Goal: Task Accomplishment & Management: Manage account settings

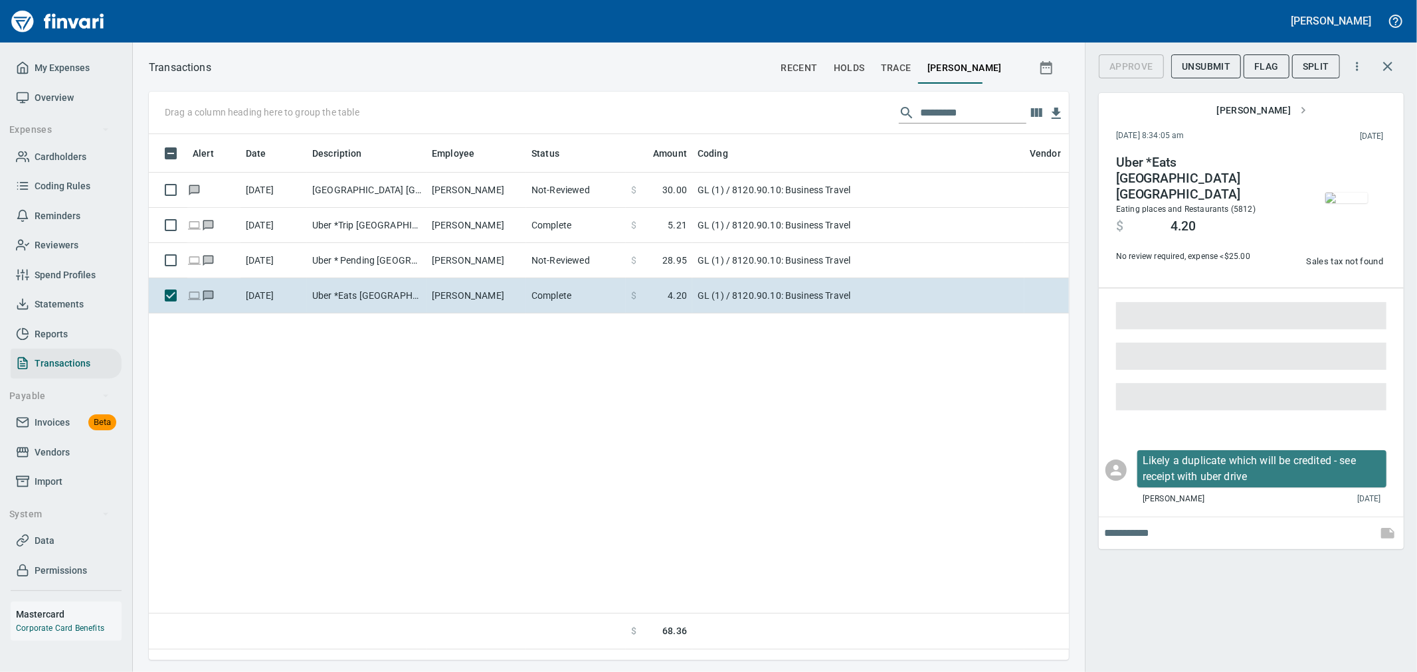
scroll to position [504, 909]
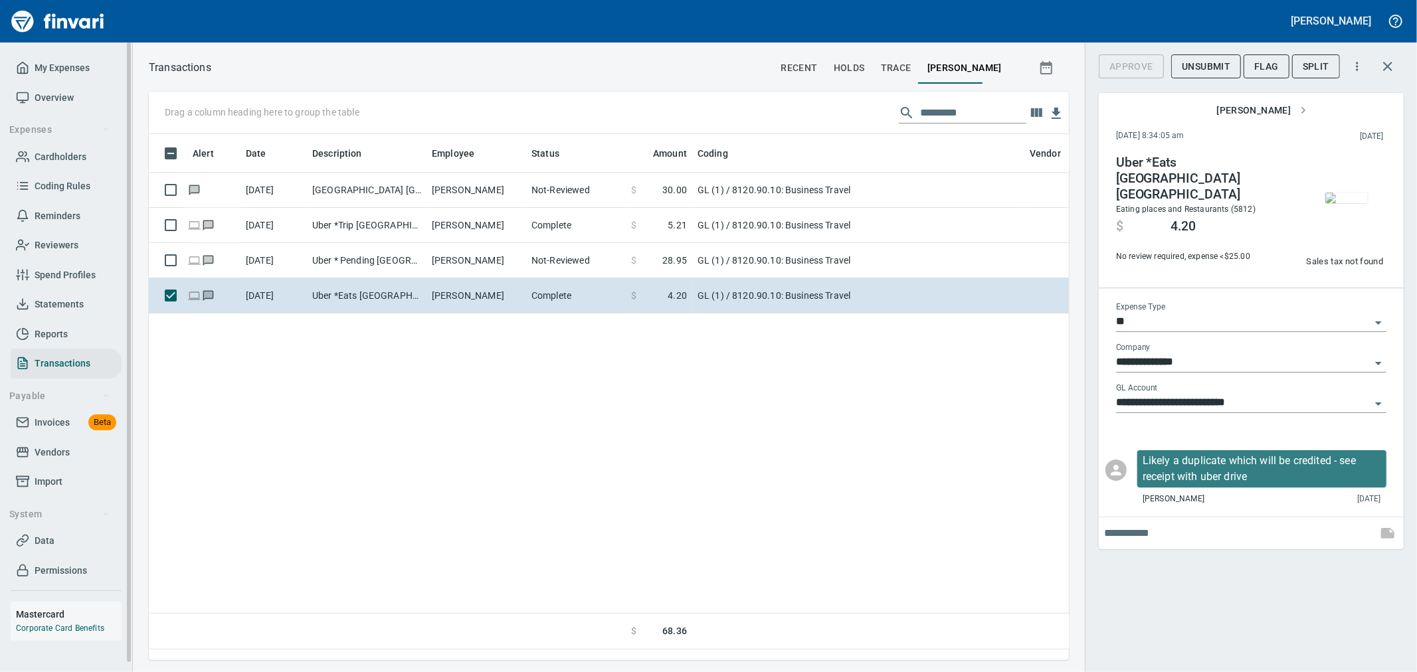
click at [62, 70] on span "My Expenses" at bounding box center [62, 68] width 55 height 17
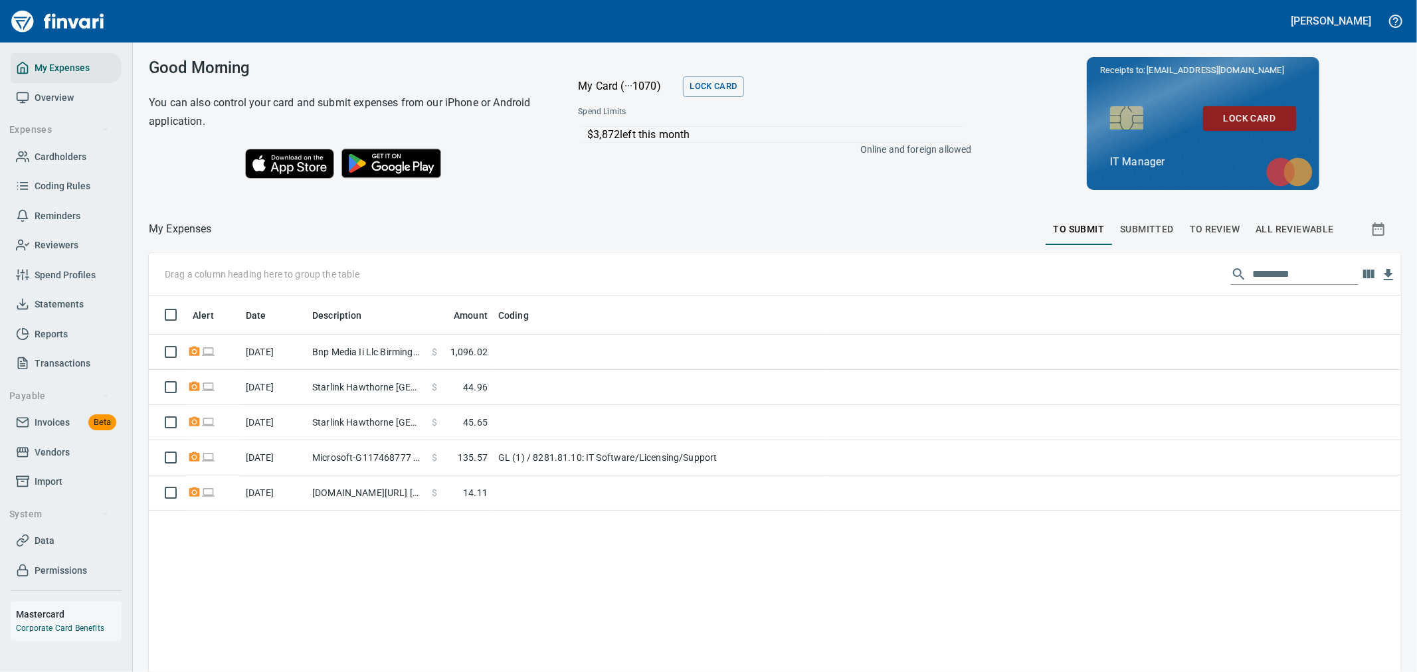
scroll to position [515, 1230]
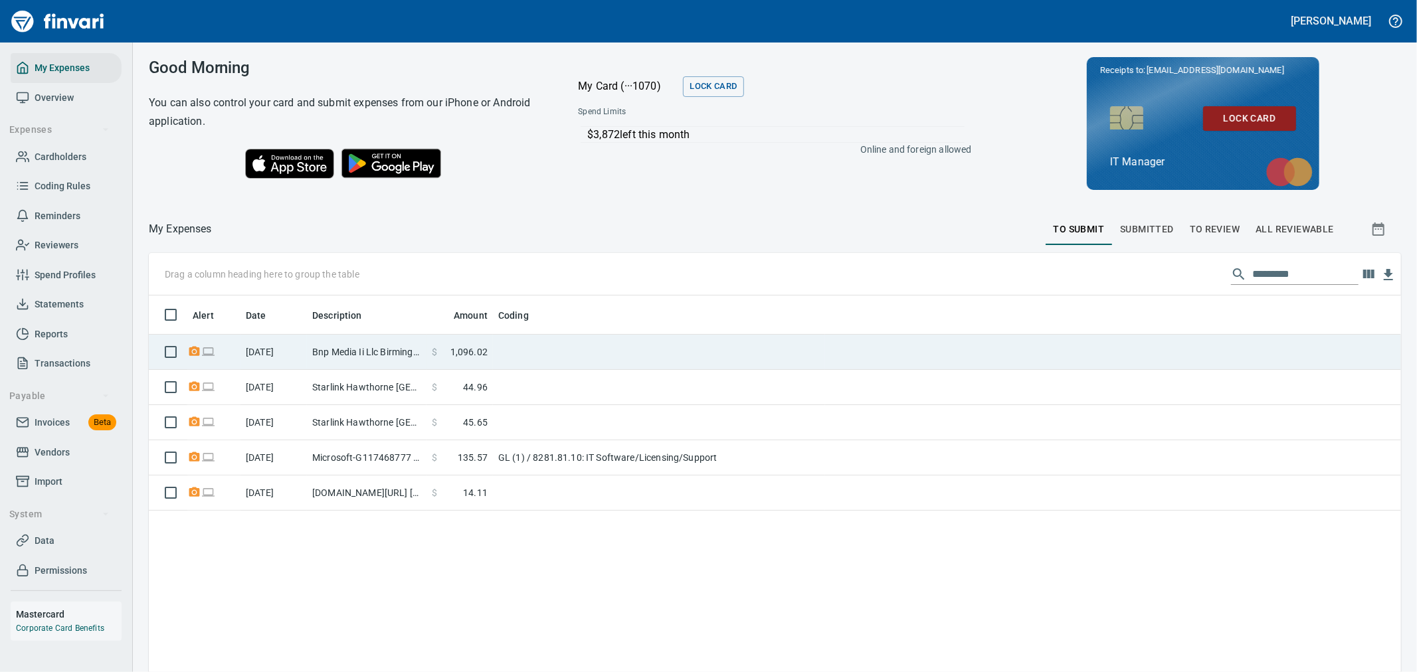
click at [394, 353] on td "Bnp Media Ii Llc Birmingham [GEOGRAPHIC_DATA]" at bounding box center [367, 352] width 120 height 35
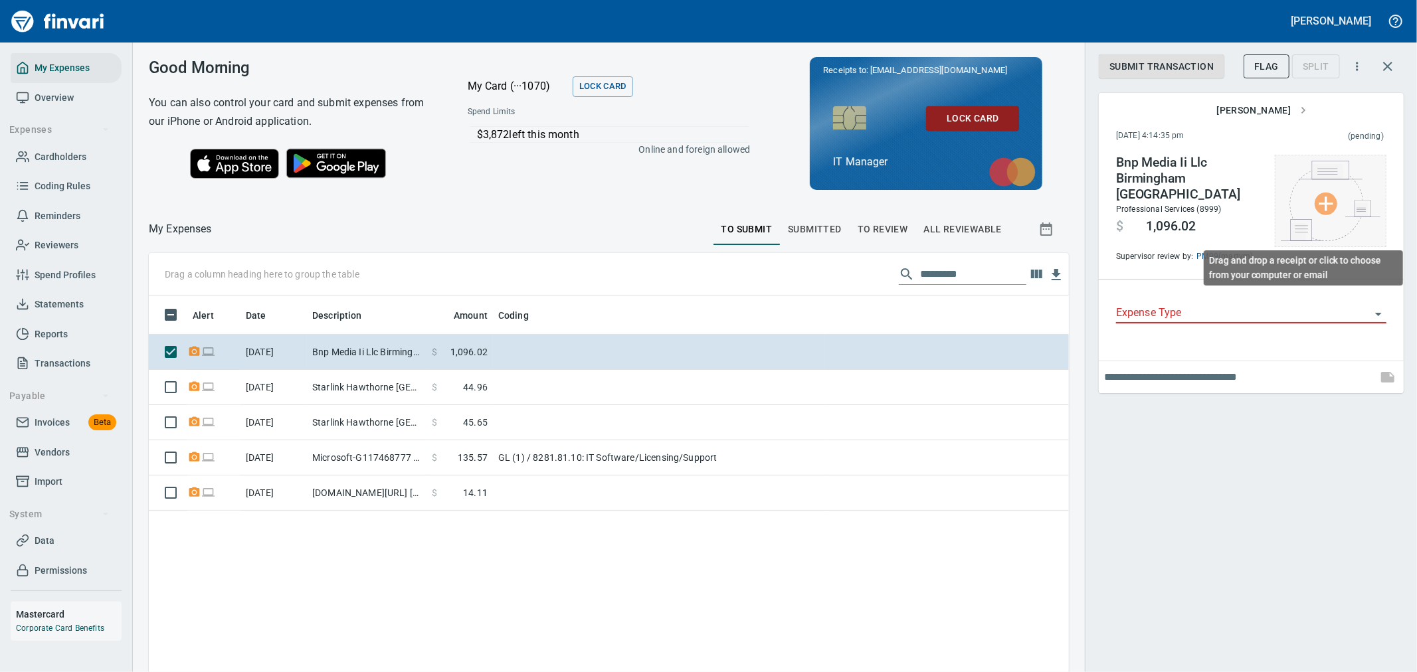
scroll to position [515, 898]
click at [1319, 211] on img at bounding box center [1331, 201] width 100 height 80
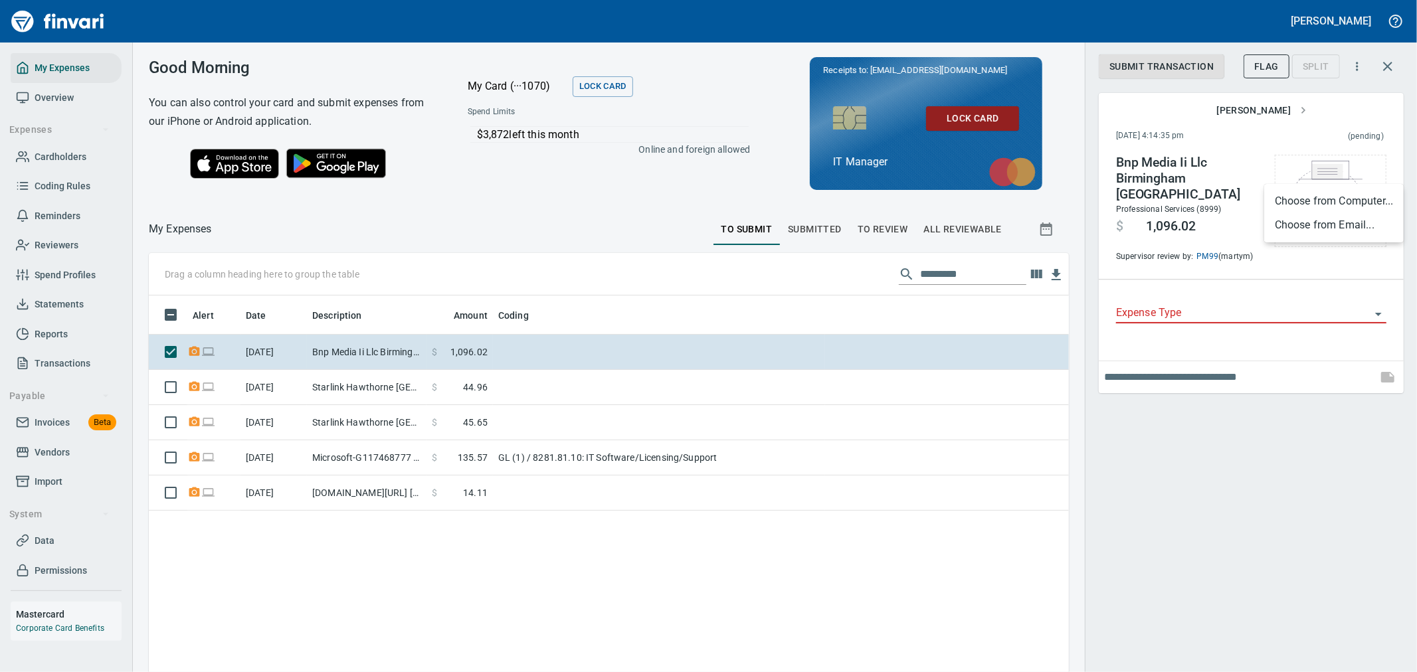
click at [1320, 201] on li "Choose from Computer..." at bounding box center [1334, 201] width 140 height 24
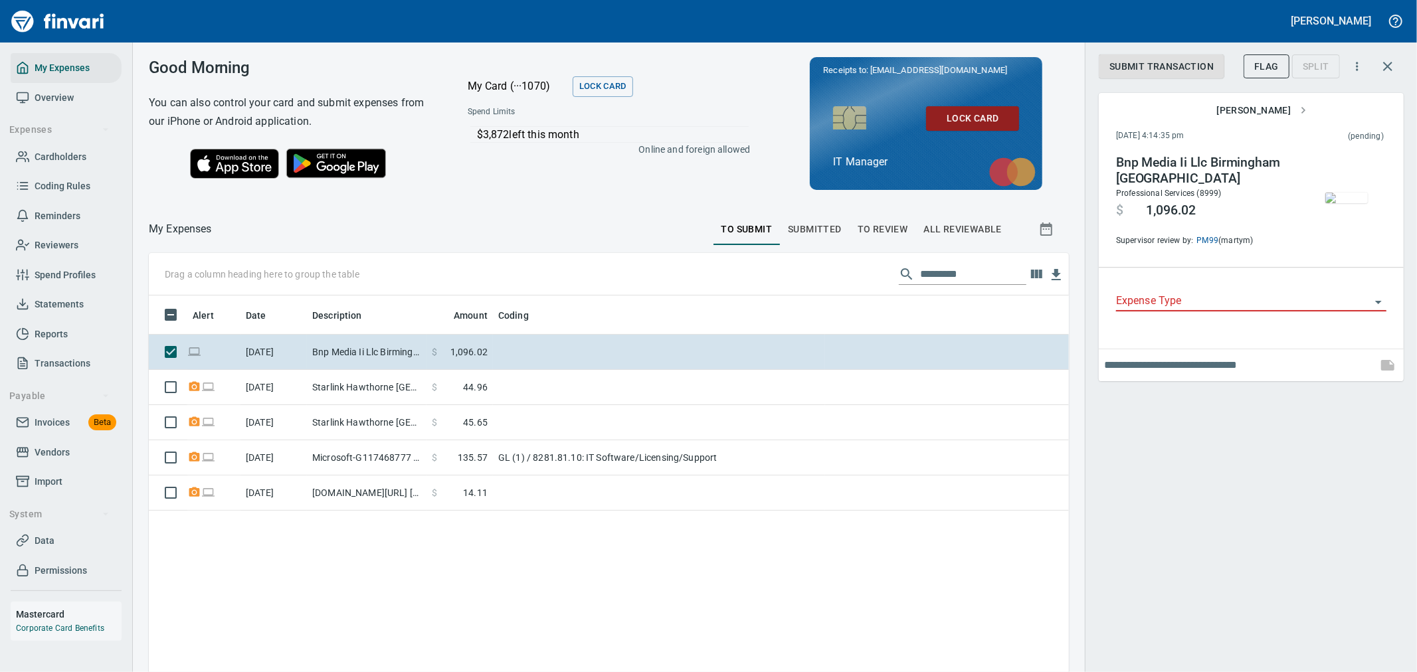
drag, startPoint x: 1207, startPoint y: 286, endPoint x: 1206, endPoint y: 306, distance: 20.0
click at [1207, 286] on div "Expense Type" at bounding box center [1251, 297] width 270 height 30
click at [1201, 309] on input "Expense Type" at bounding box center [1243, 301] width 254 height 19
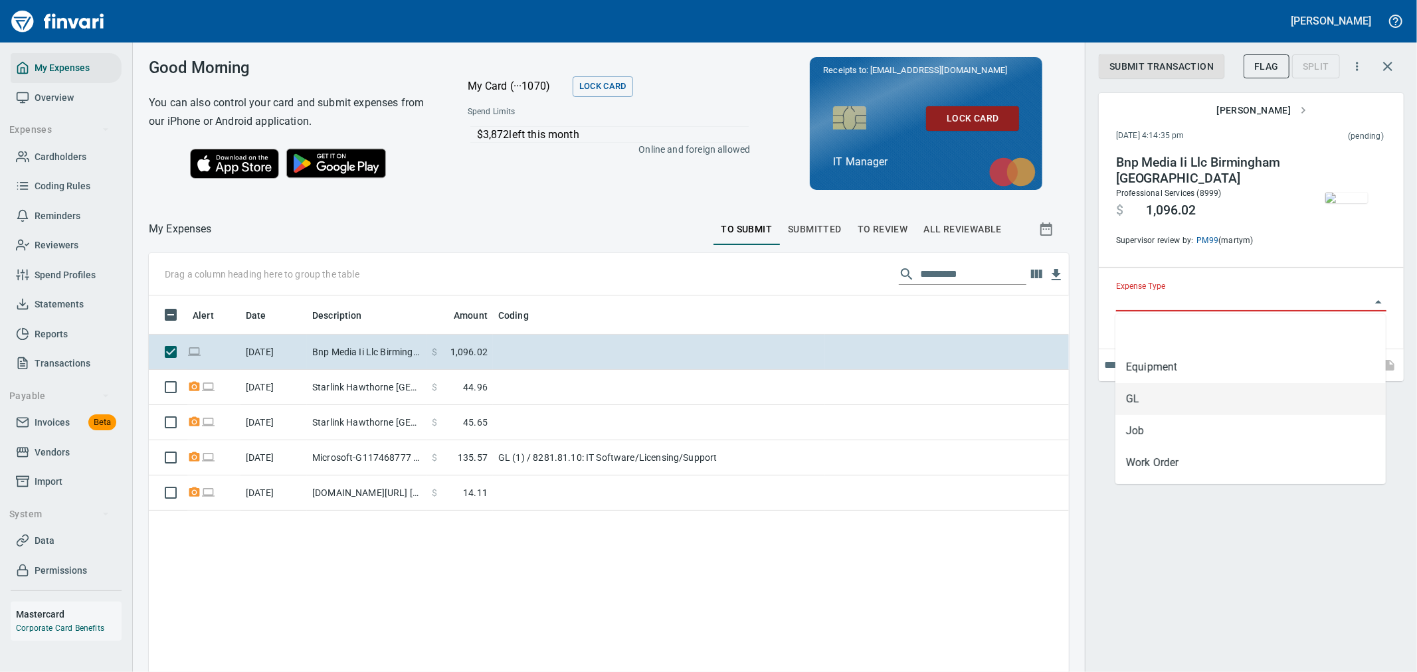
click at [1179, 396] on li "GL" at bounding box center [1250, 399] width 270 height 32
type input "**"
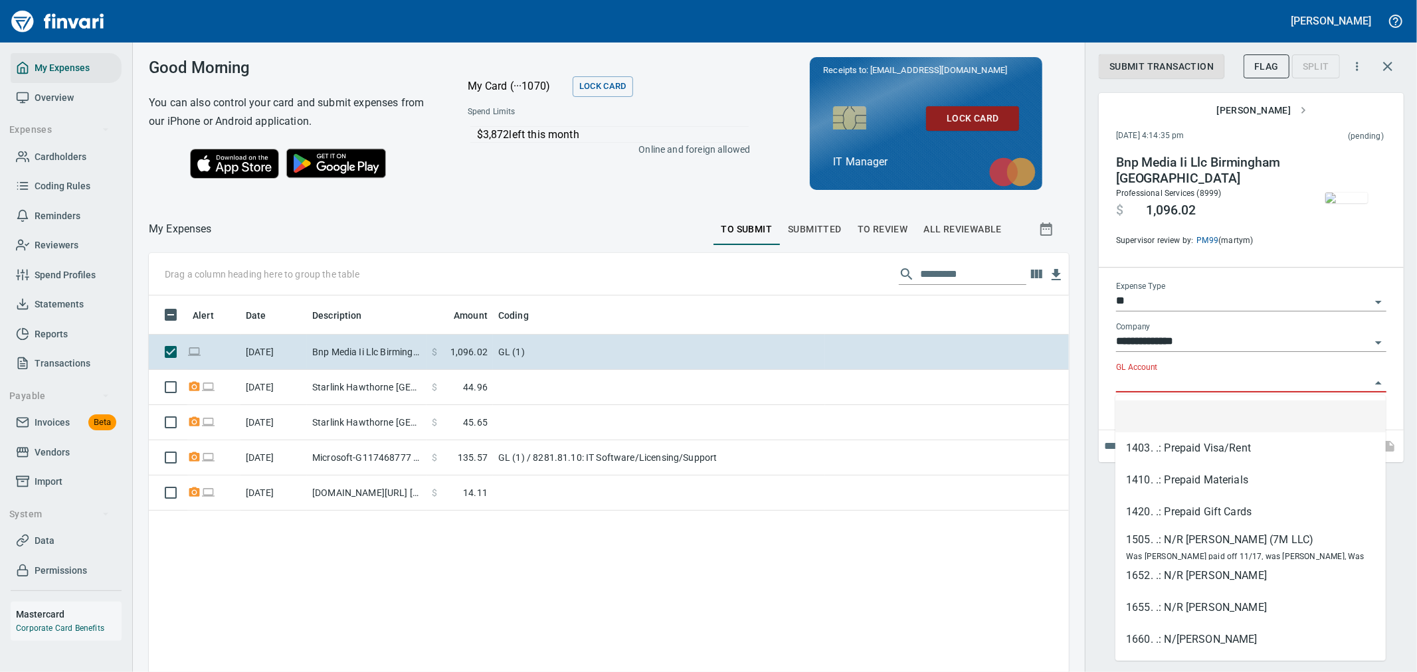
click at [1185, 379] on input "GL Account" at bounding box center [1243, 382] width 254 height 19
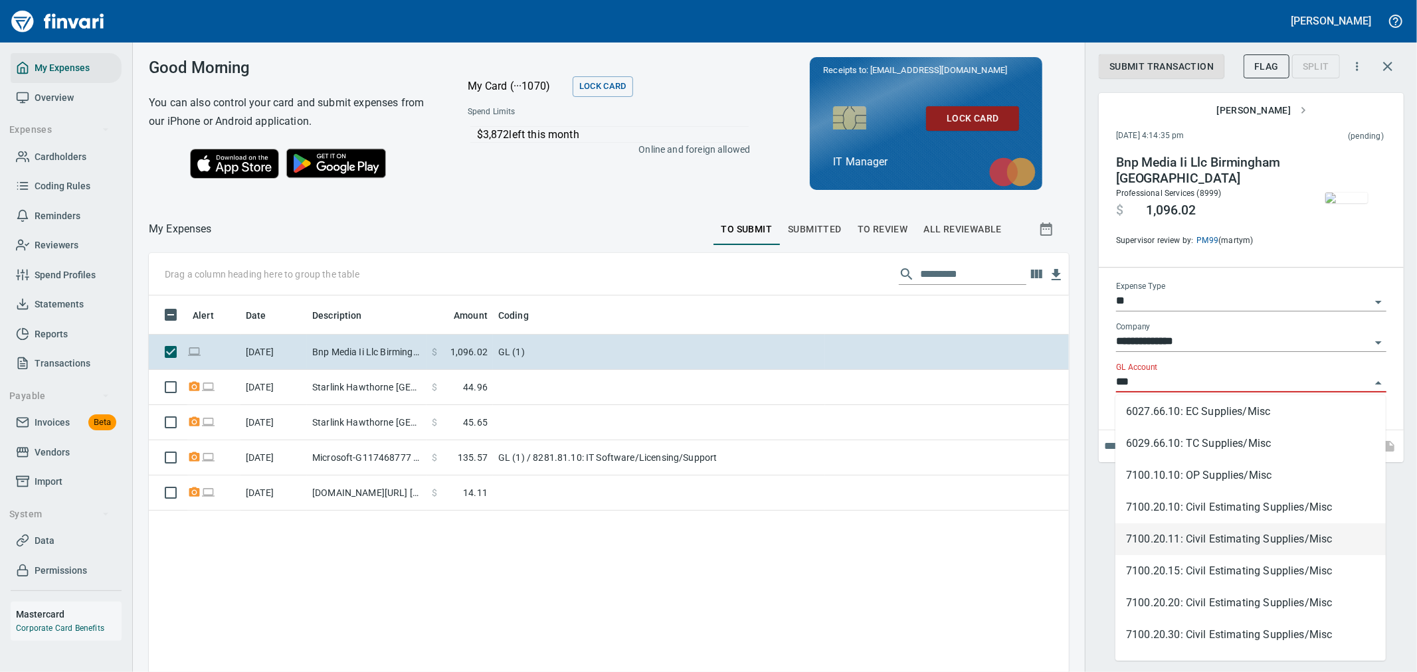
scroll to position [0, 0]
click at [1253, 545] on li "7100.20.10: Civil Estimating Supplies/Misc" at bounding box center [1250, 544] width 270 height 32
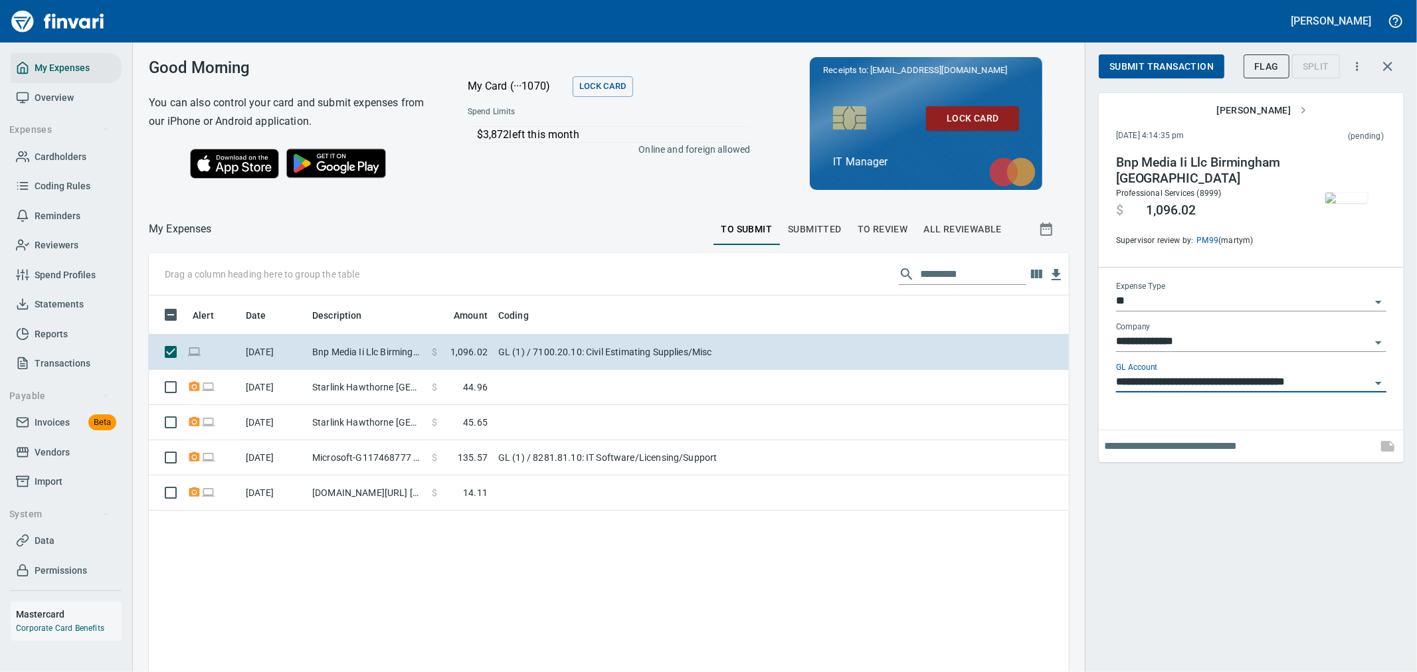
type input "**********"
click at [1195, 73] on span "Submit Transaction" at bounding box center [1161, 66] width 104 height 17
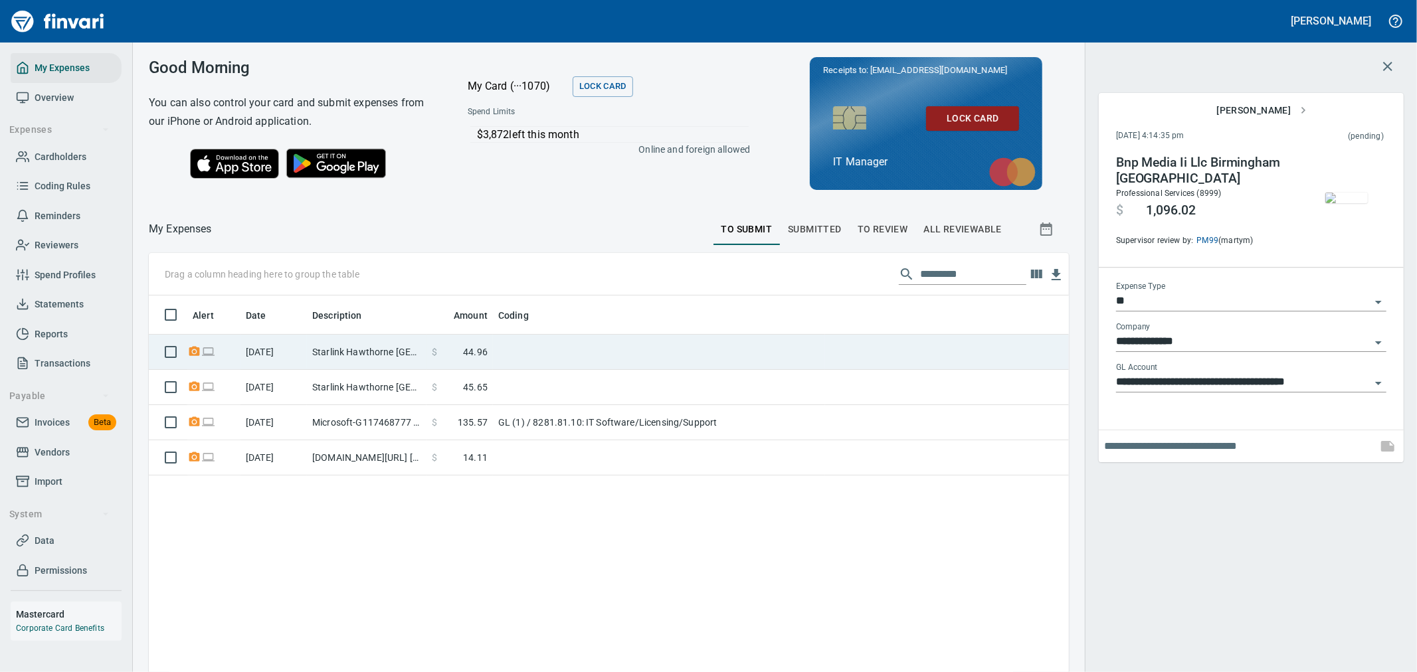
click at [535, 346] on td at bounding box center [659, 352] width 332 height 35
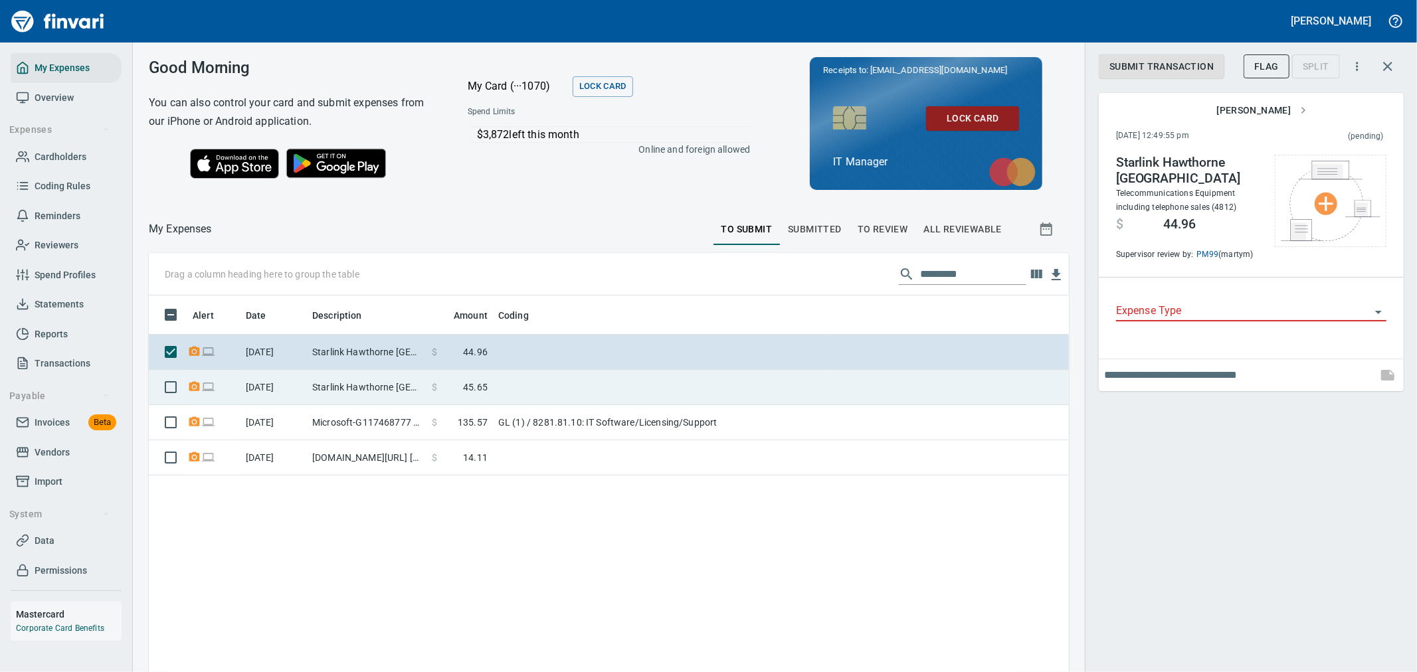
click at [640, 385] on td at bounding box center [659, 387] width 332 height 35
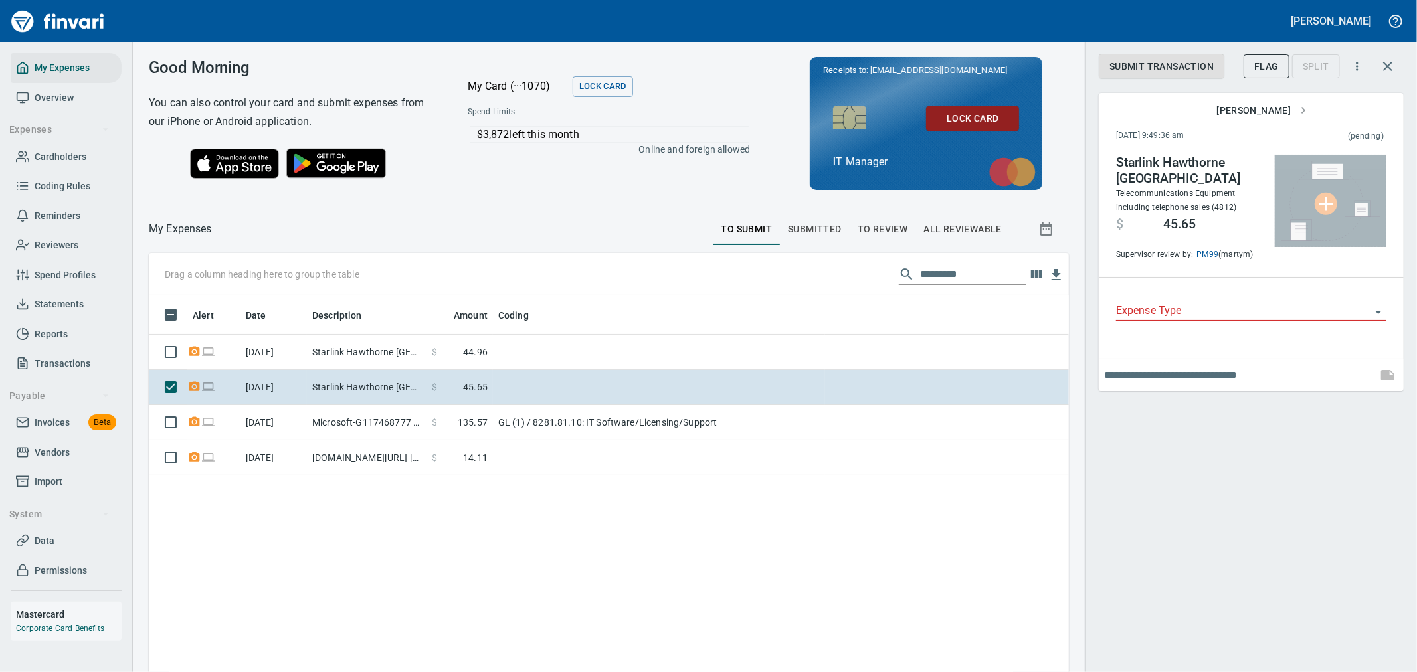
scroll to position [515, 898]
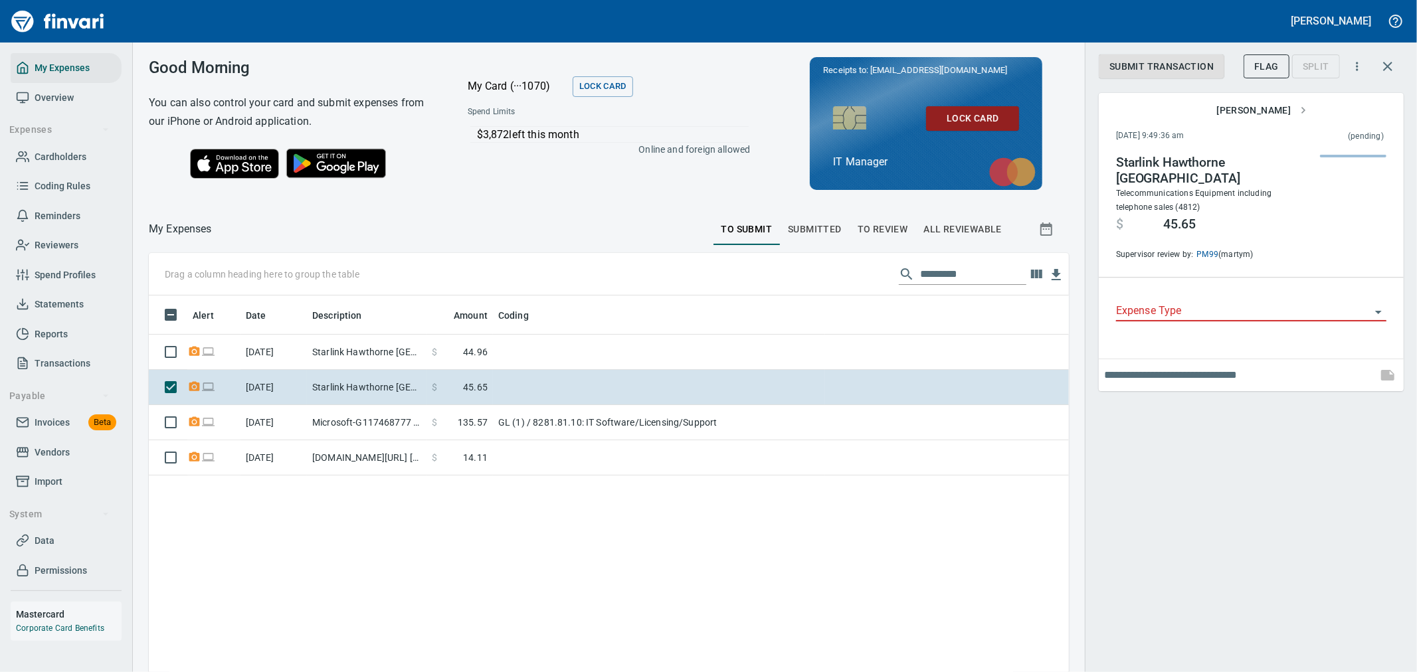
click at [1320, 448] on div "Submit Transaction Flag Split [PERSON_NAME] [DATE] 9:49:36 am (pending) Starlin…" at bounding box center [1251, 336] width 332 height 672
click at [1240, 302] on input "Expense Type" at bounding box center [1243, 311] width 254 height 19
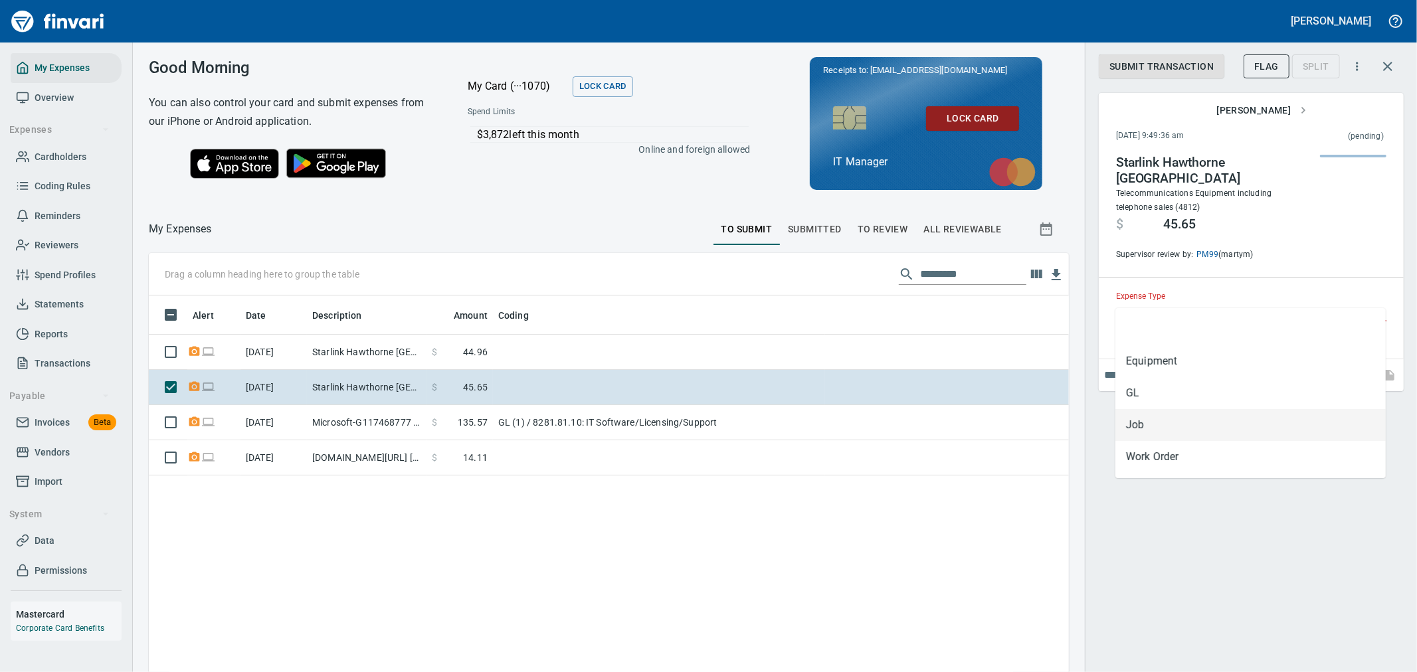
click at [1165, 421] on li "Job" at bounding box center [1250, 425] width 270 height 32
type input "***"
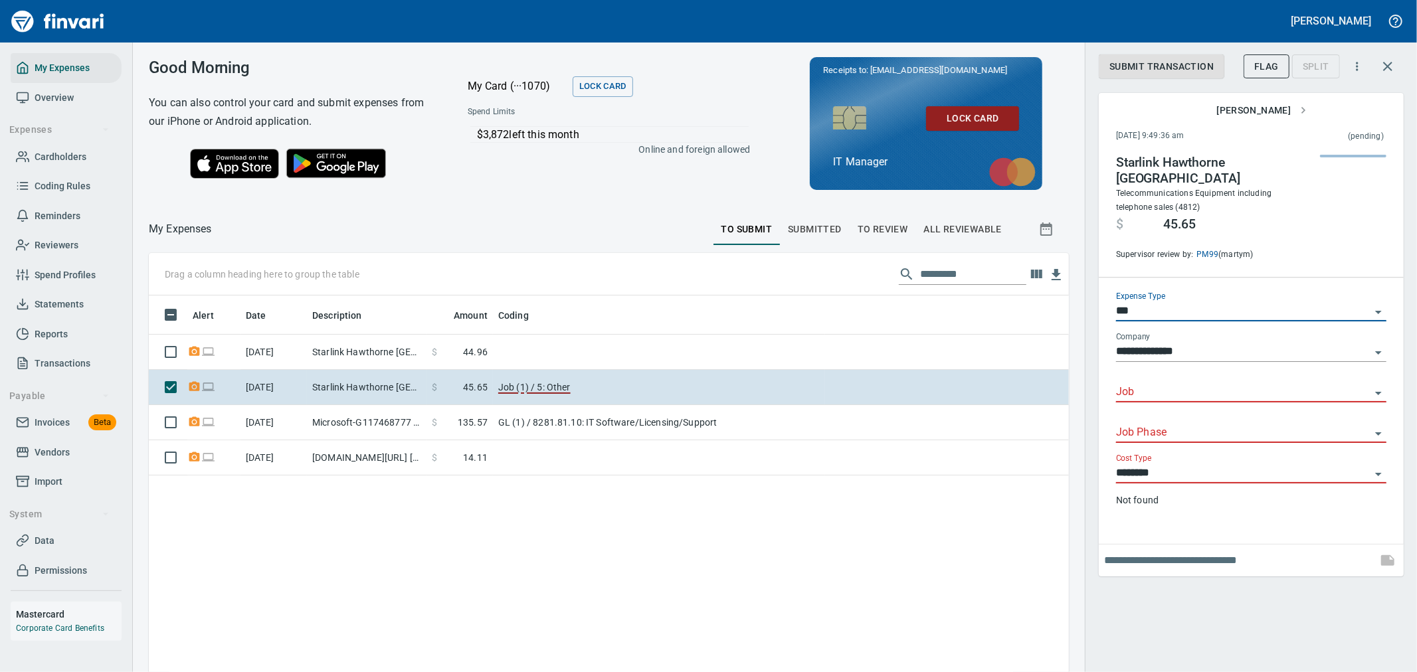
click at [1175, 386] on div at bounding box center [1251, 392] width 270 height 19
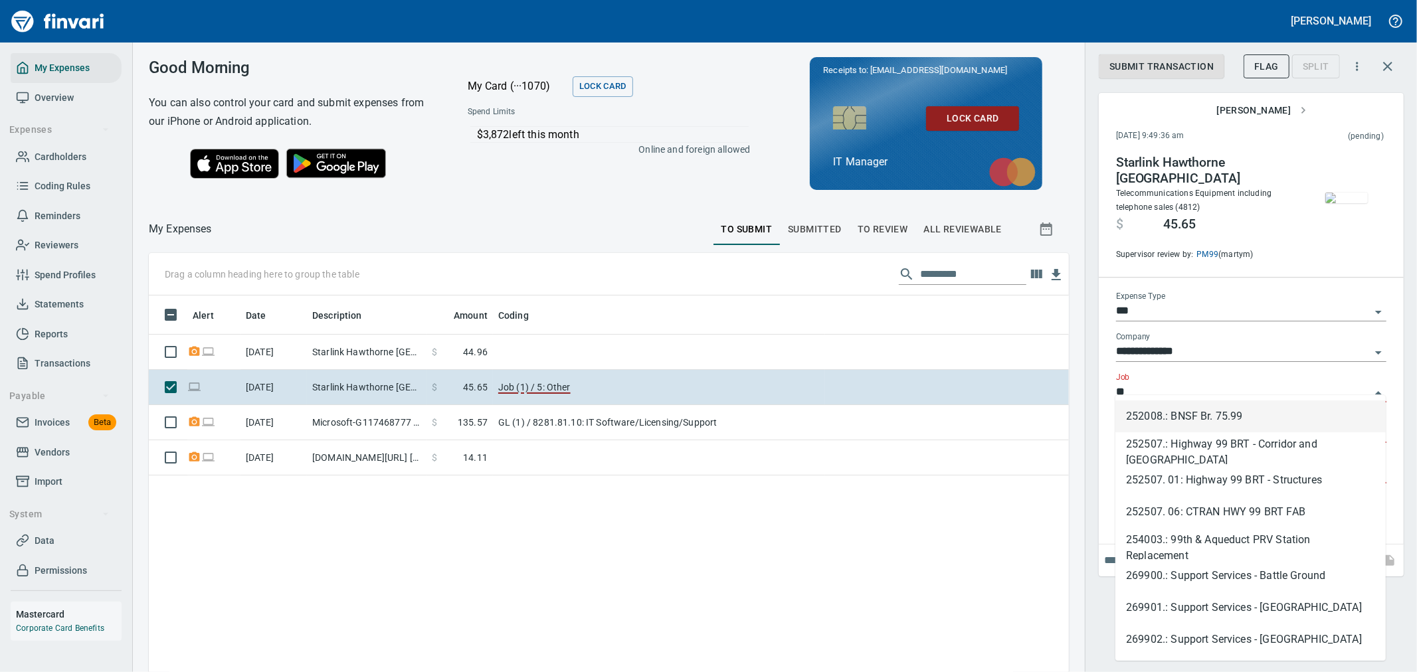
type input "*"
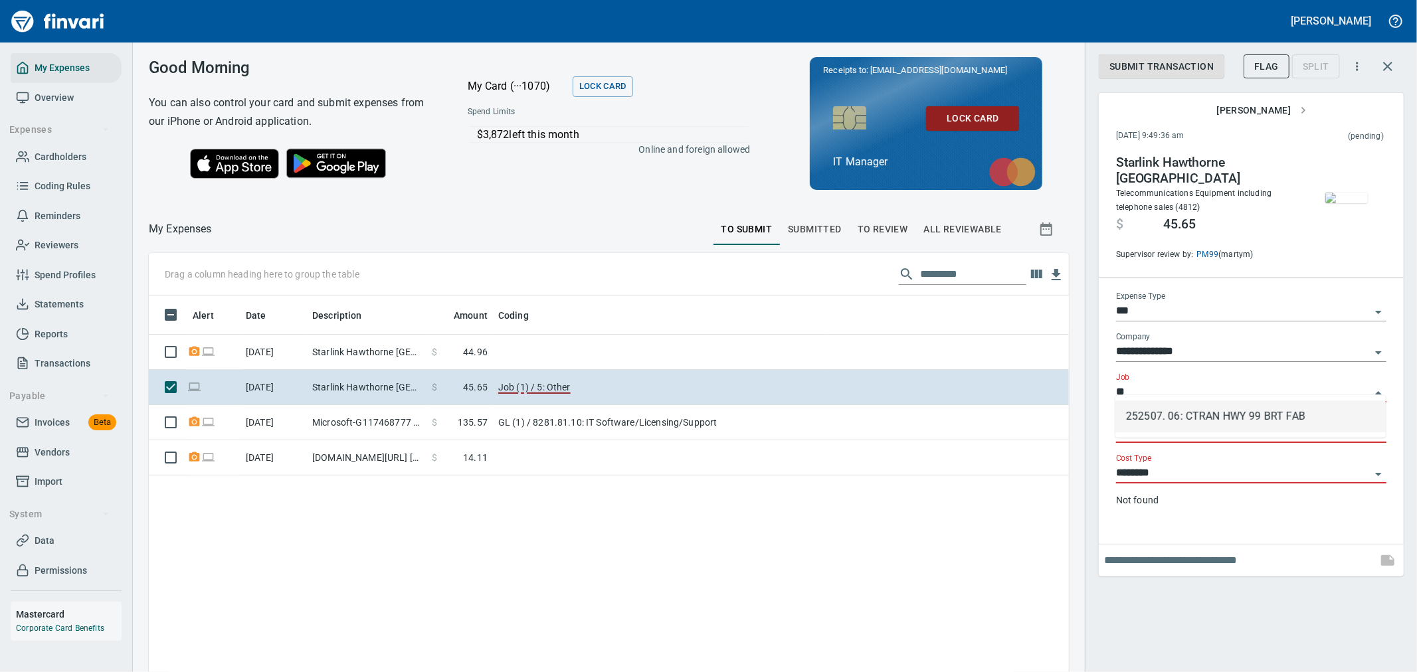
type input "*"
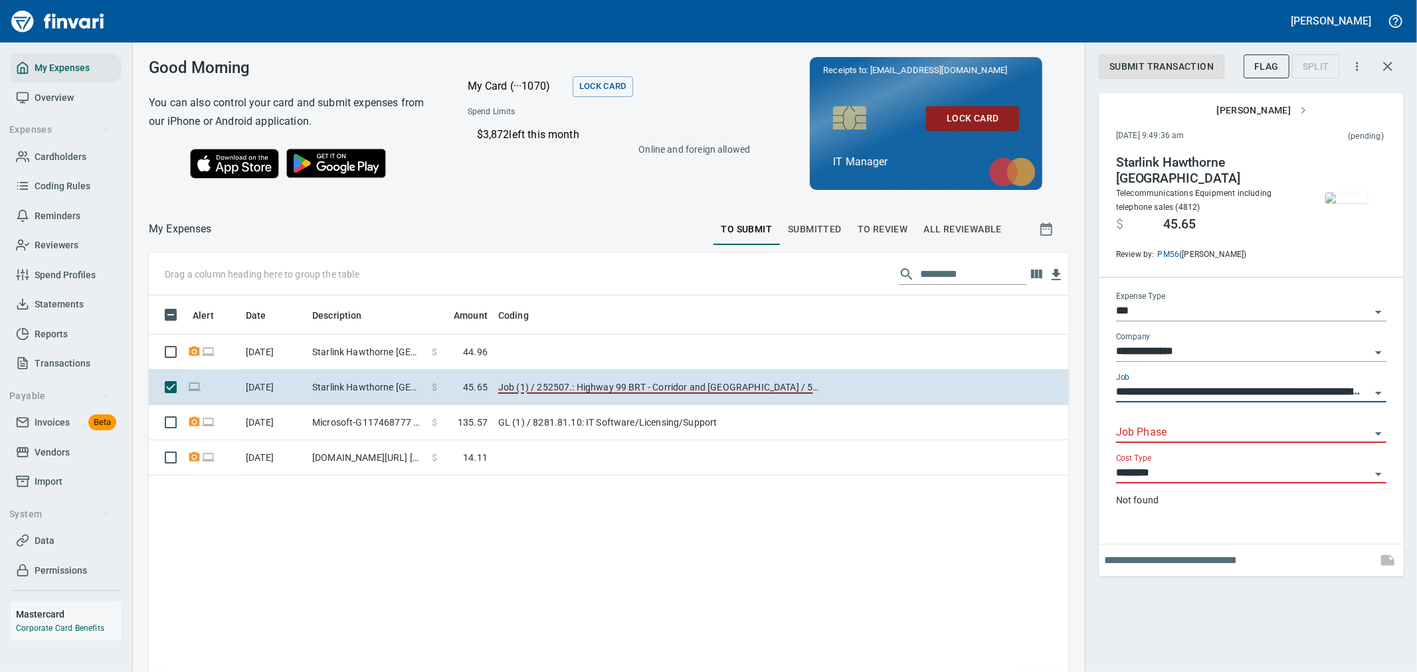
type input "**********"
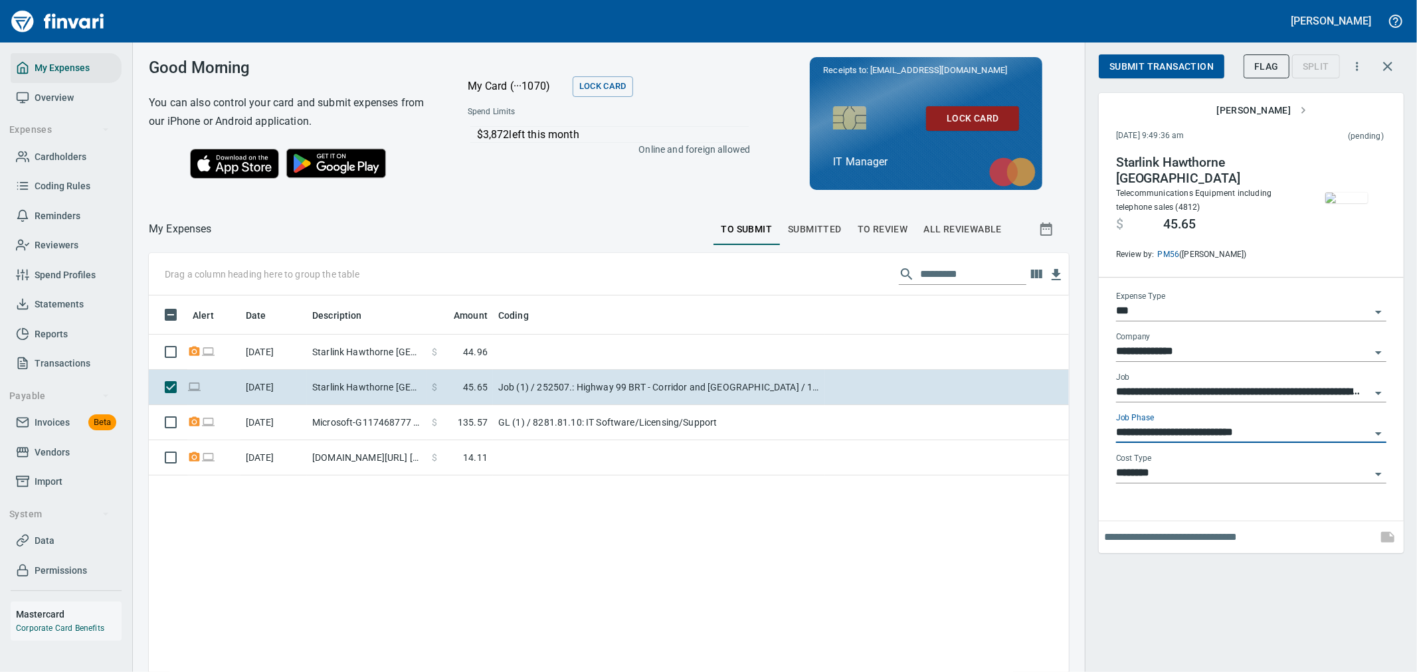
type input "**********"
click at [1199, 66] on span "Submit Transaction" at bounding box center [1161, 66] width 104 height 17
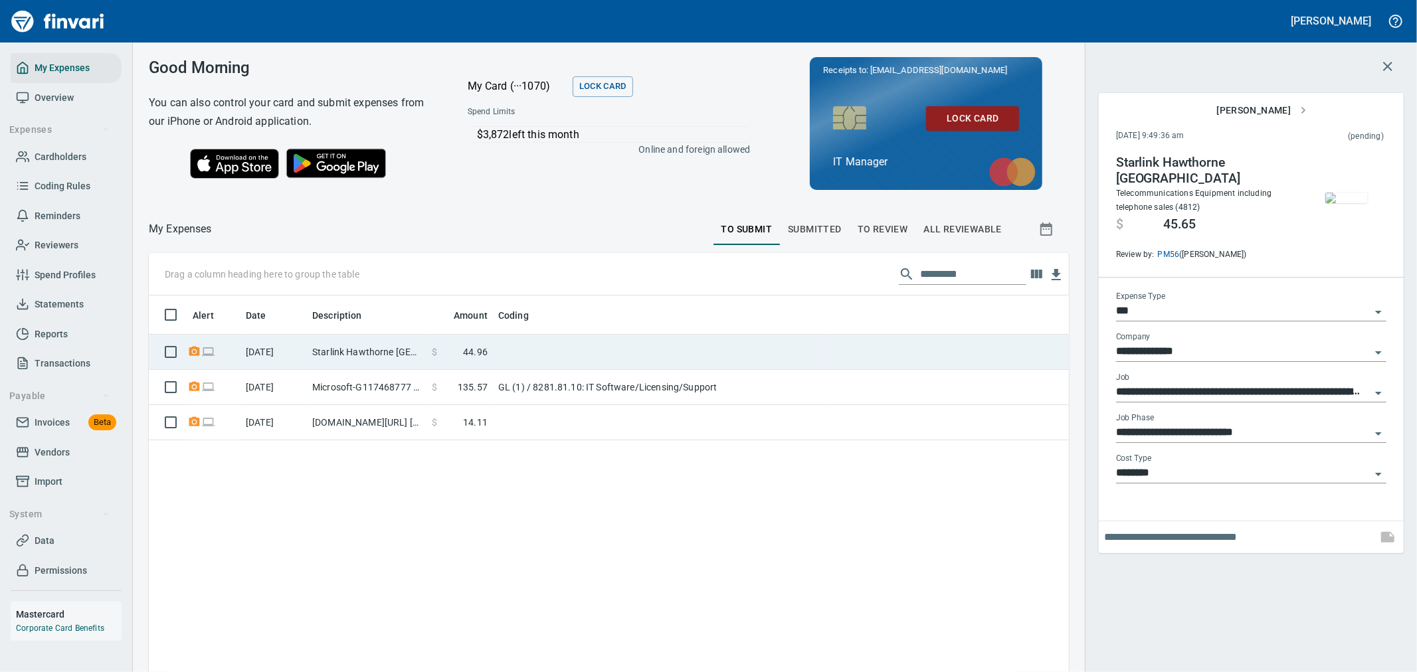
click at [822, 349] on td at bounding box center [659, 352] width 332 height 35
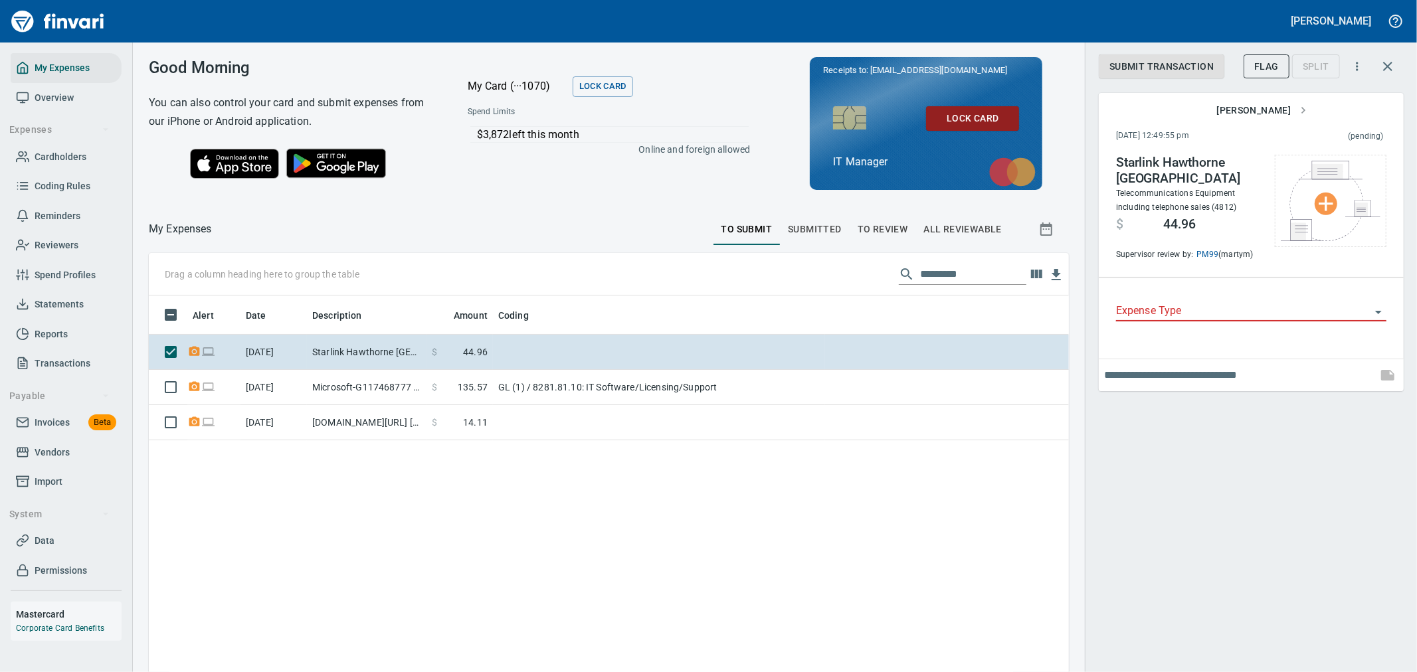
scroll to position [515, 898]
click at [1356, 496] on div "Submit Transaction Flag Split [PERSON_NAME] [DATE] 12:49:55 pm (pending) Starli…" at bounding box center [1251, 336] width 332 height 672
click at [1277, 302] on input "Expense Type" at bounding box center [1243, 311] width 254 height 19
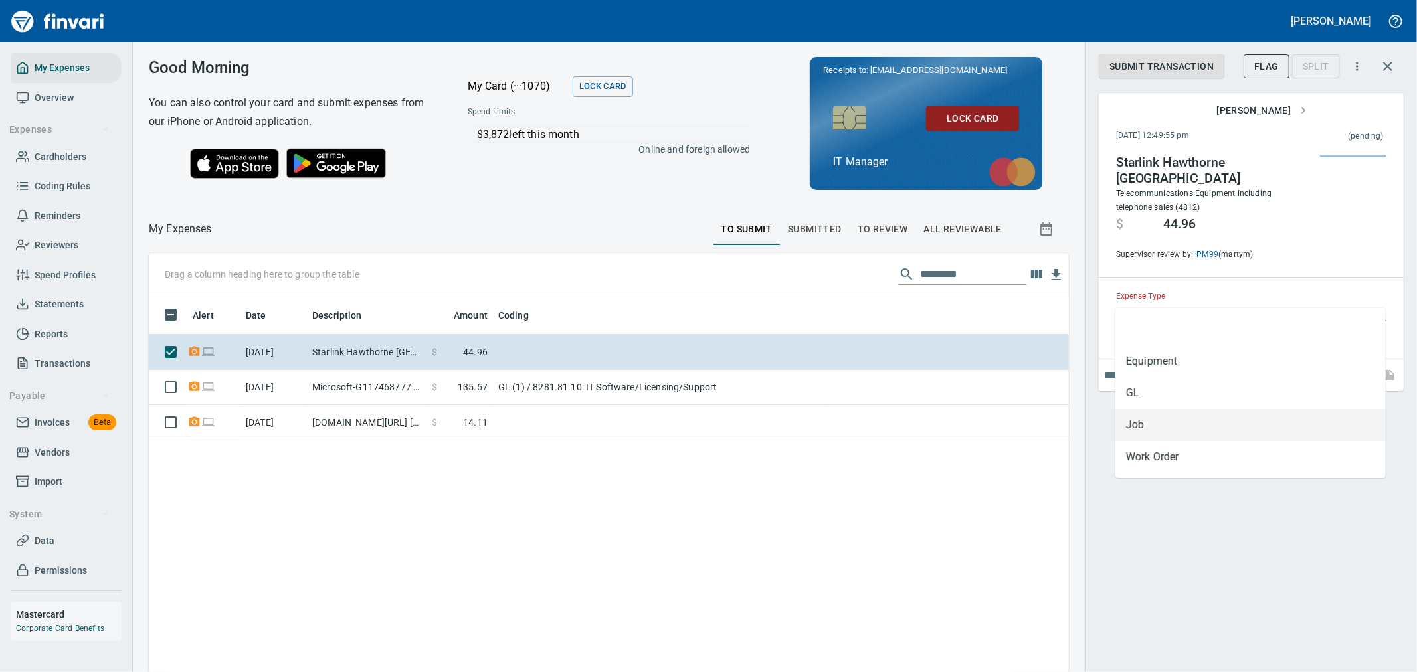
click at [1194, 421] on li "Job" at bounding box center [1250, 425] width 270 height 32
type input "***"
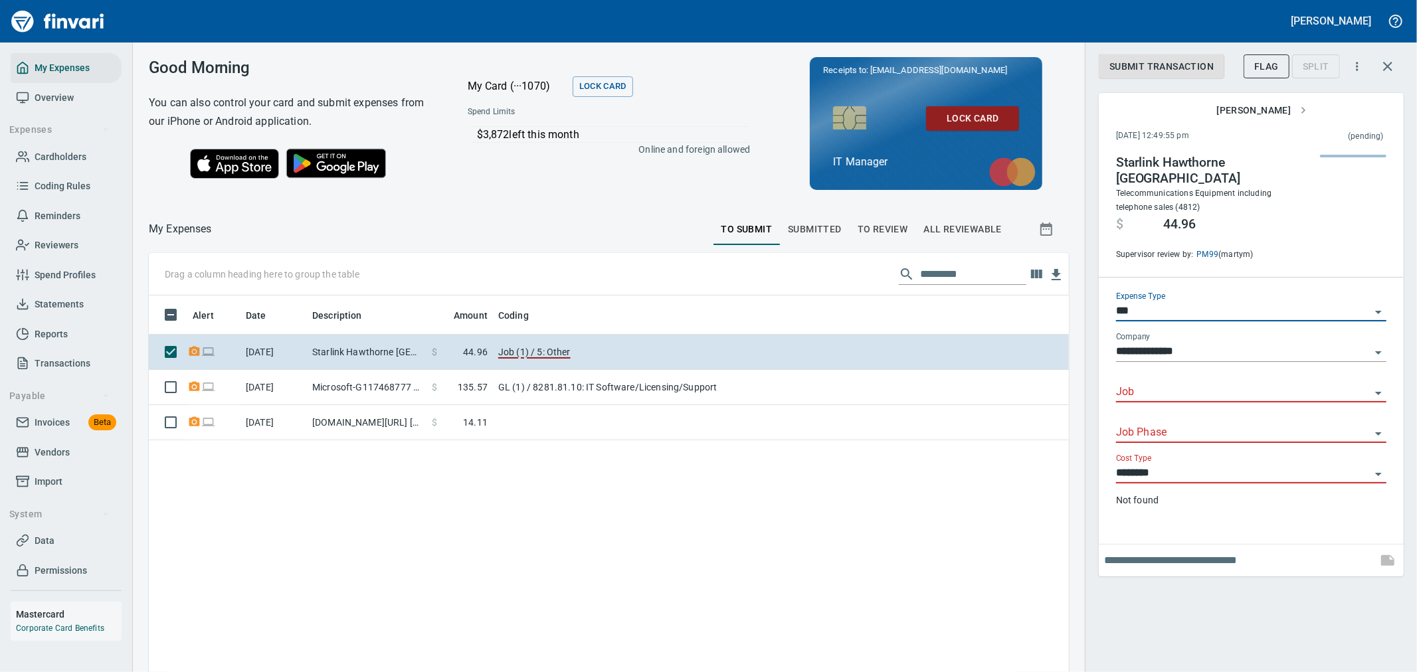
click at [1192, 373] on div "Job" at bounding box center [1251, 388] width 270 height 30
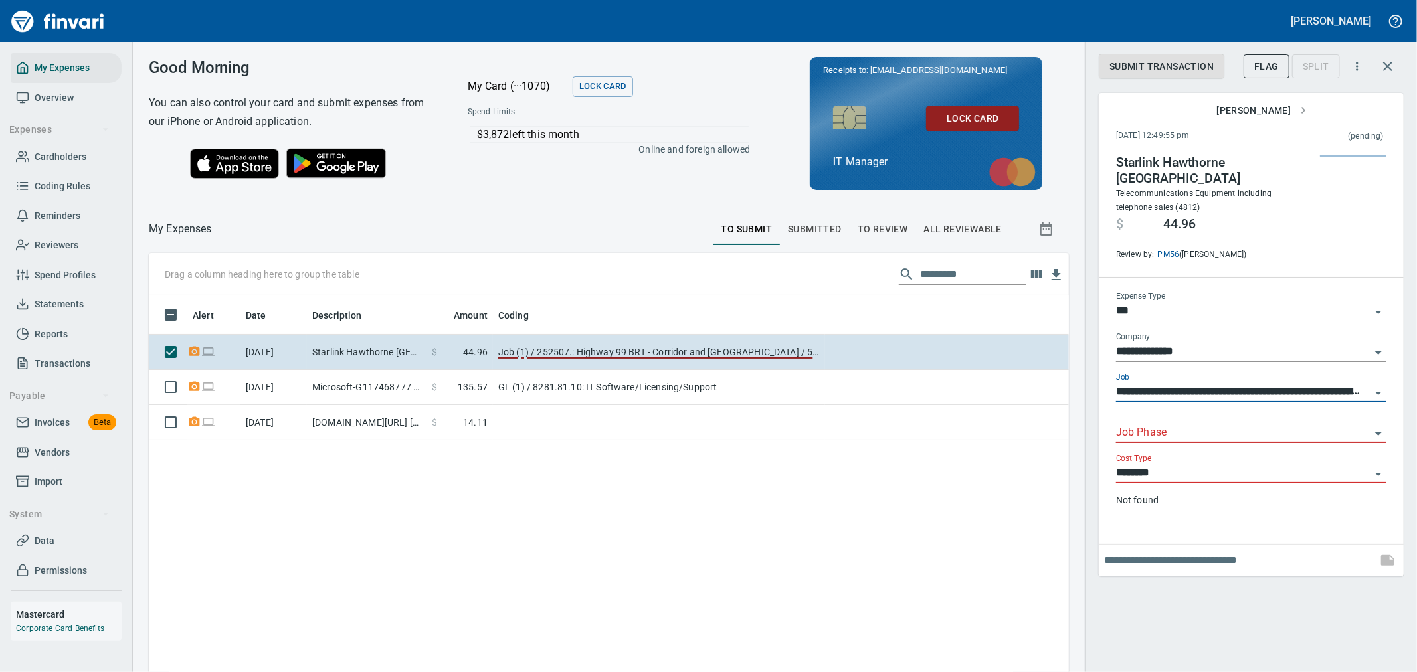
type input "**********"
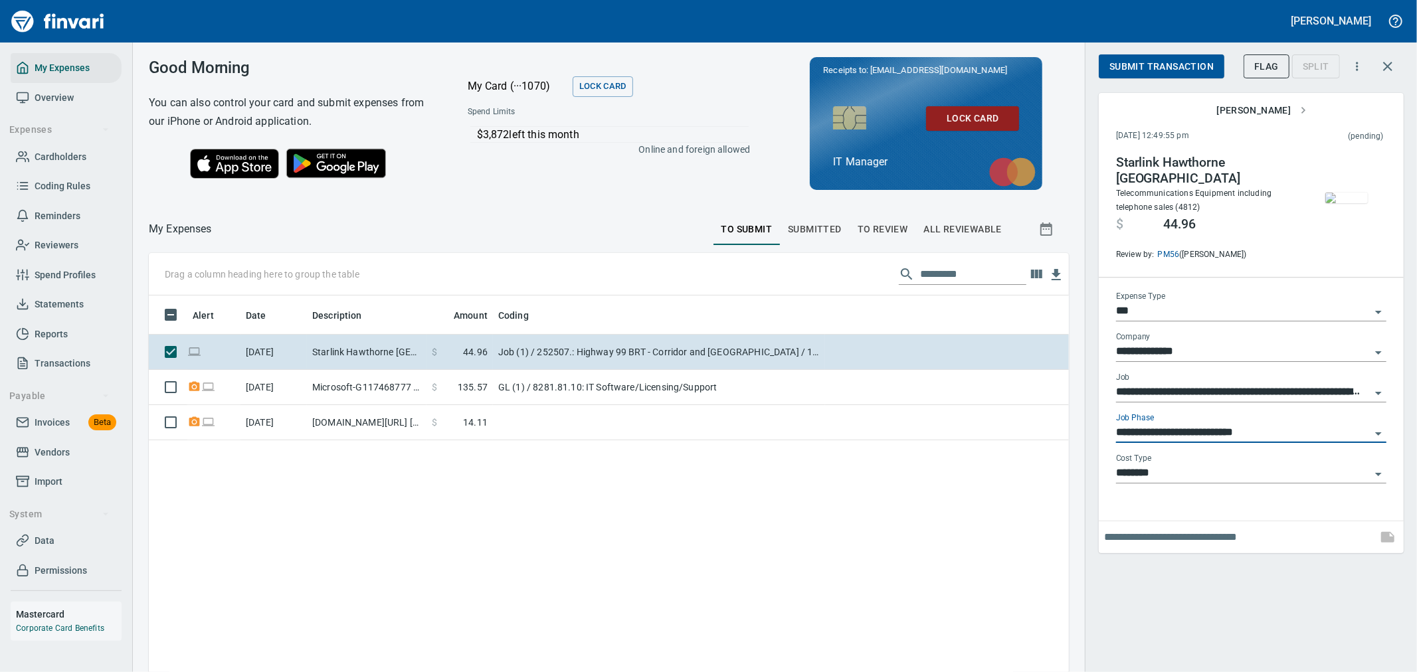
type input "**********"
click at [1177, 61] on span "Submit Transaction" at bounding box center [1161, 66] width 104 height 17
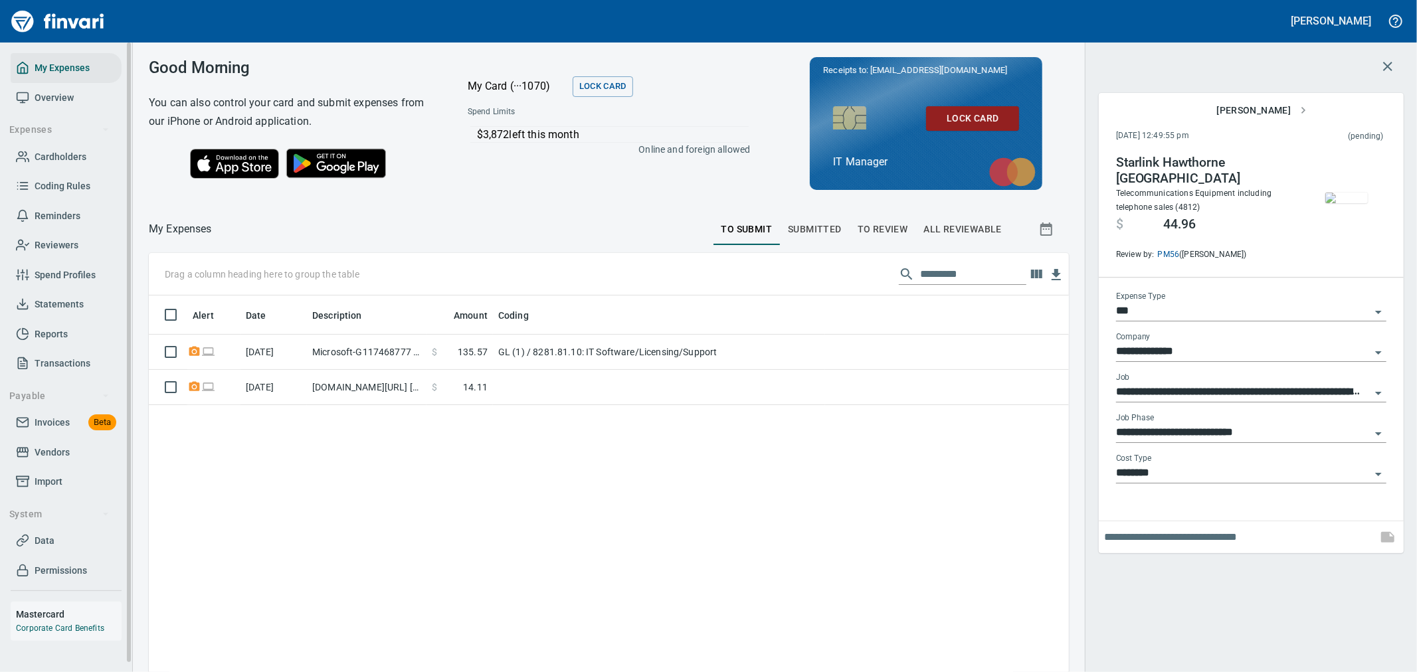
click at [74, 362] on span "Transactions" at bounding box center [63, 363] width 56 height 17
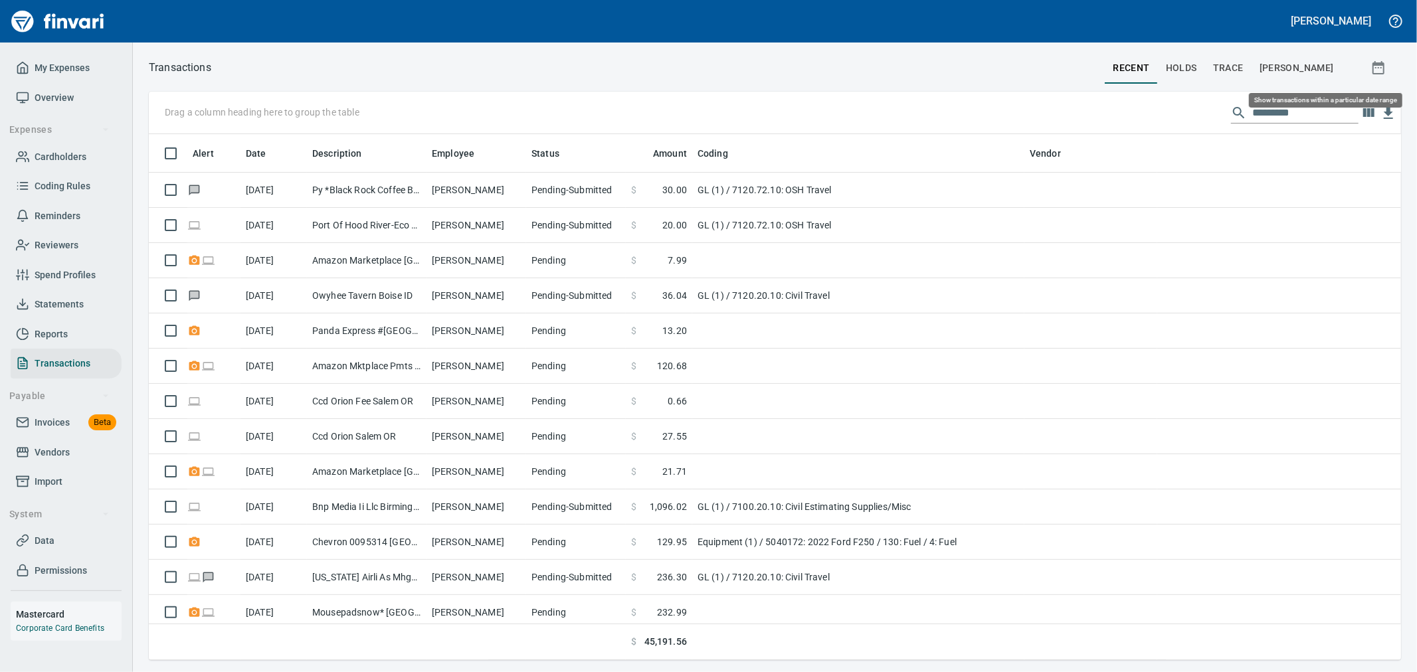
scroll to position [515, 1230]
click at [1384, 66] on icon "button" at bounding box center [1379, 67] width 12 height 13
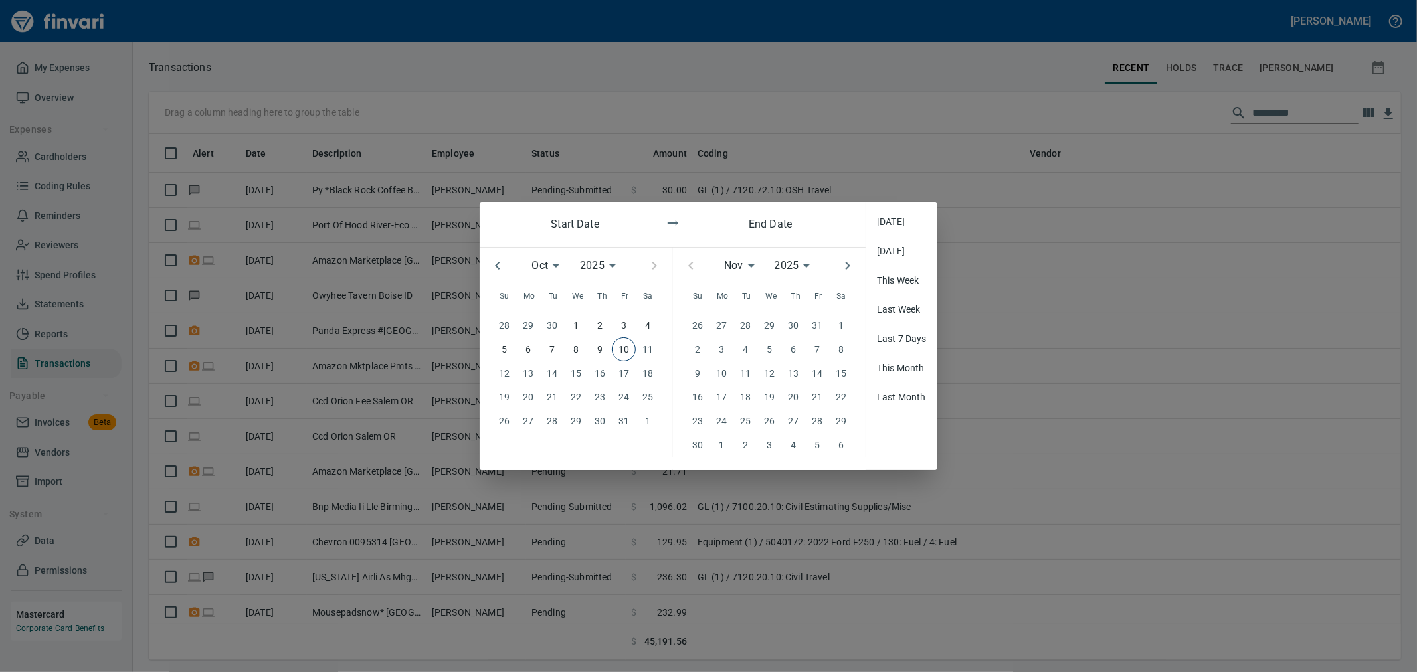
click at [498, 266] on icon "button" at bounding box center [498, 266] width 16 height 16
click at [557, 268] on div "Oct *" at bounding box center [547, 265] width 32 height 21
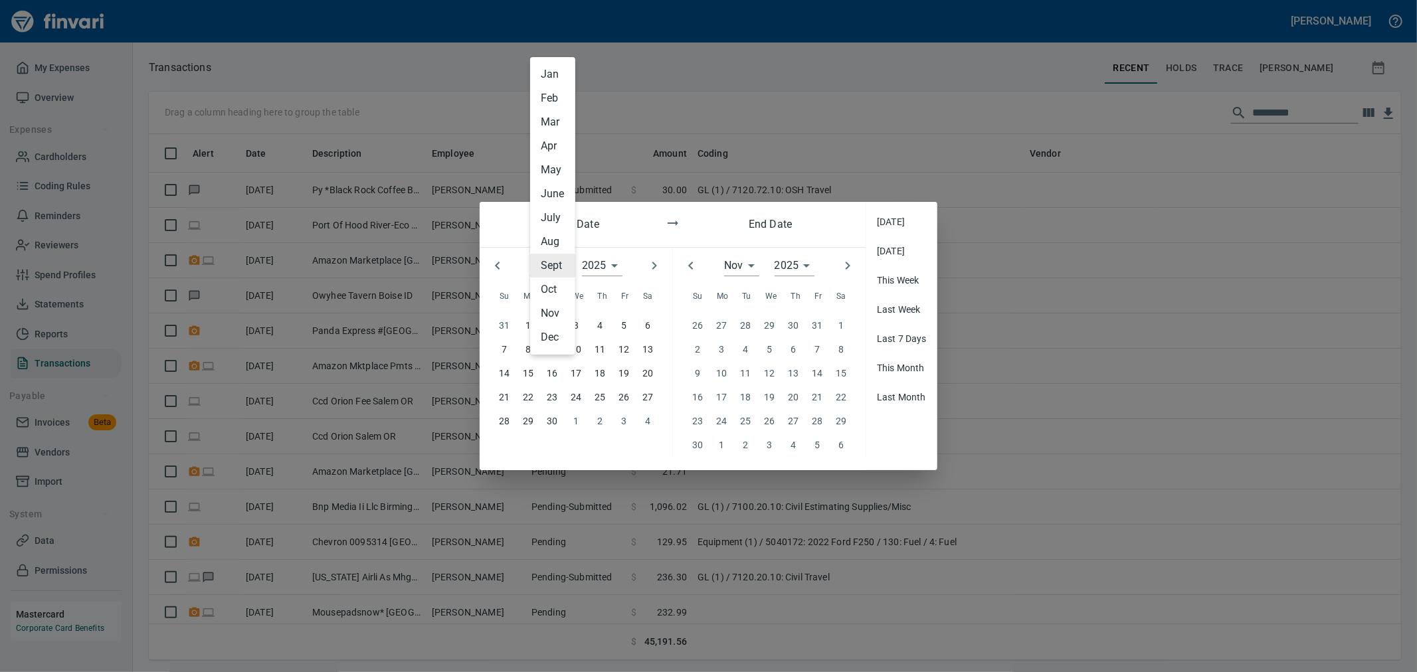
type input "*"
click at [553, 266] on li "Sept" at bounding box center [552, 266] width 45 height 24
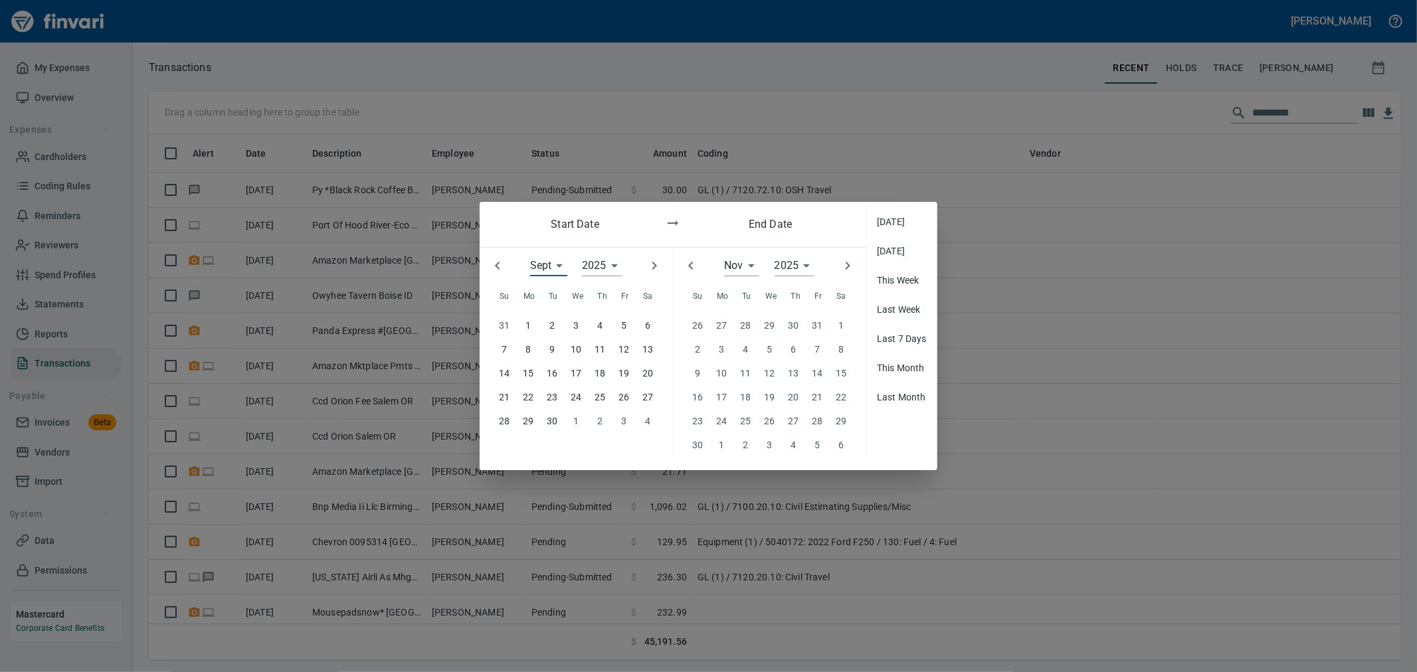
click at [506, 423] on p "28" at bounding box center [504, 421] width 11 height 15
click at [700, 269] on button "button" at bounding box center [690, 265] width 29 height 29
type input "*"
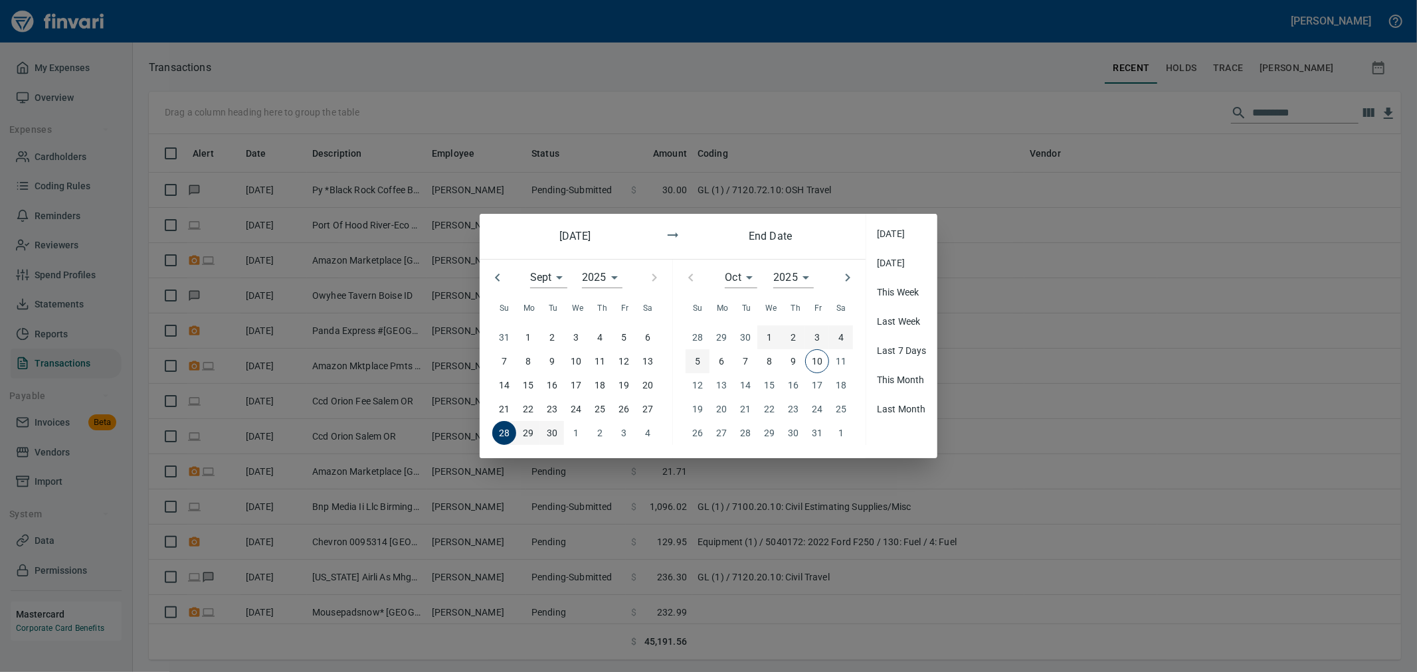
click at [698, 360] on p "5" at bounding box center [697, 361] width 5 height 15
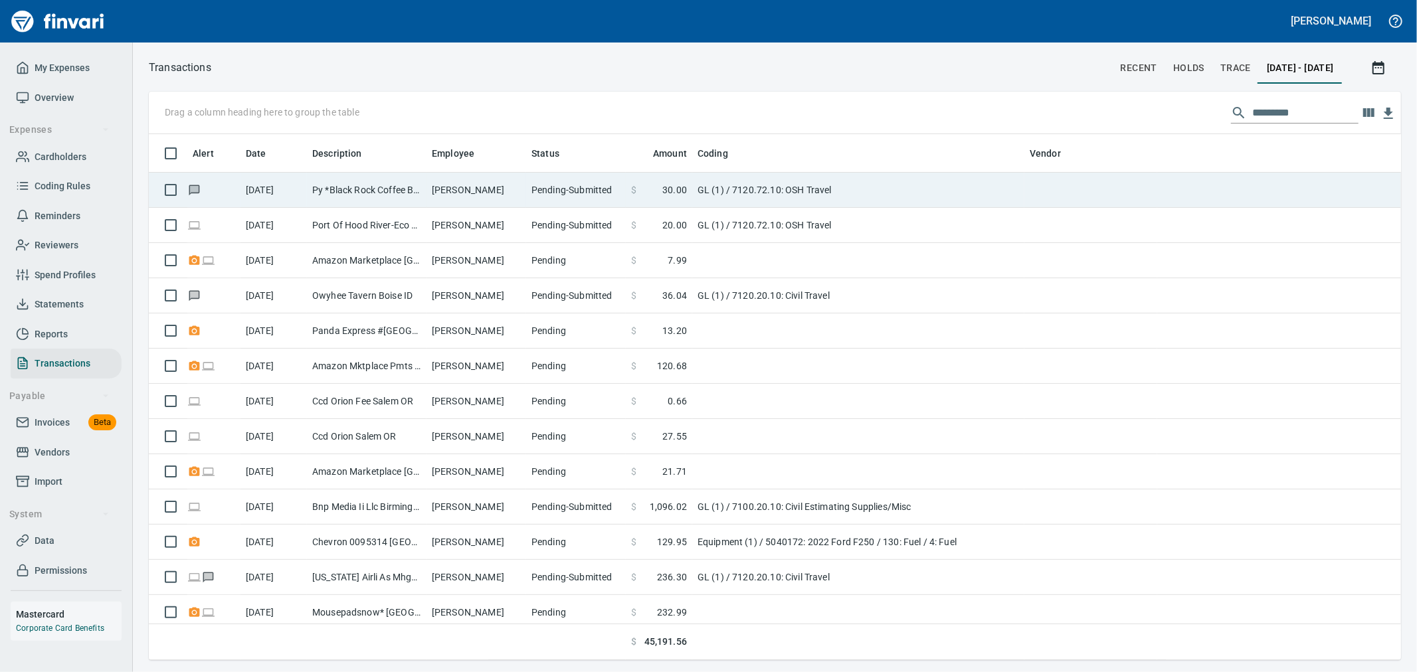
scroll to position [515, 1230]
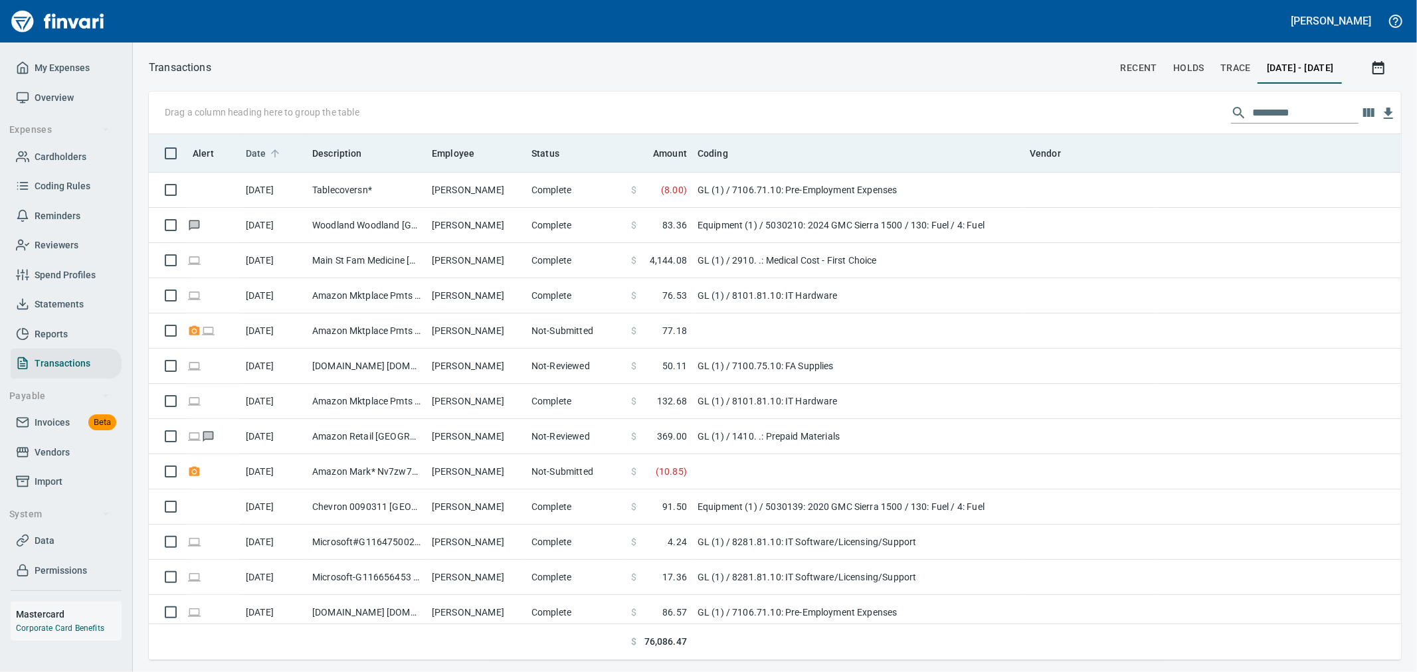
click at [269, 156] on icon at bounding box center [275, 153] width 12 height 12
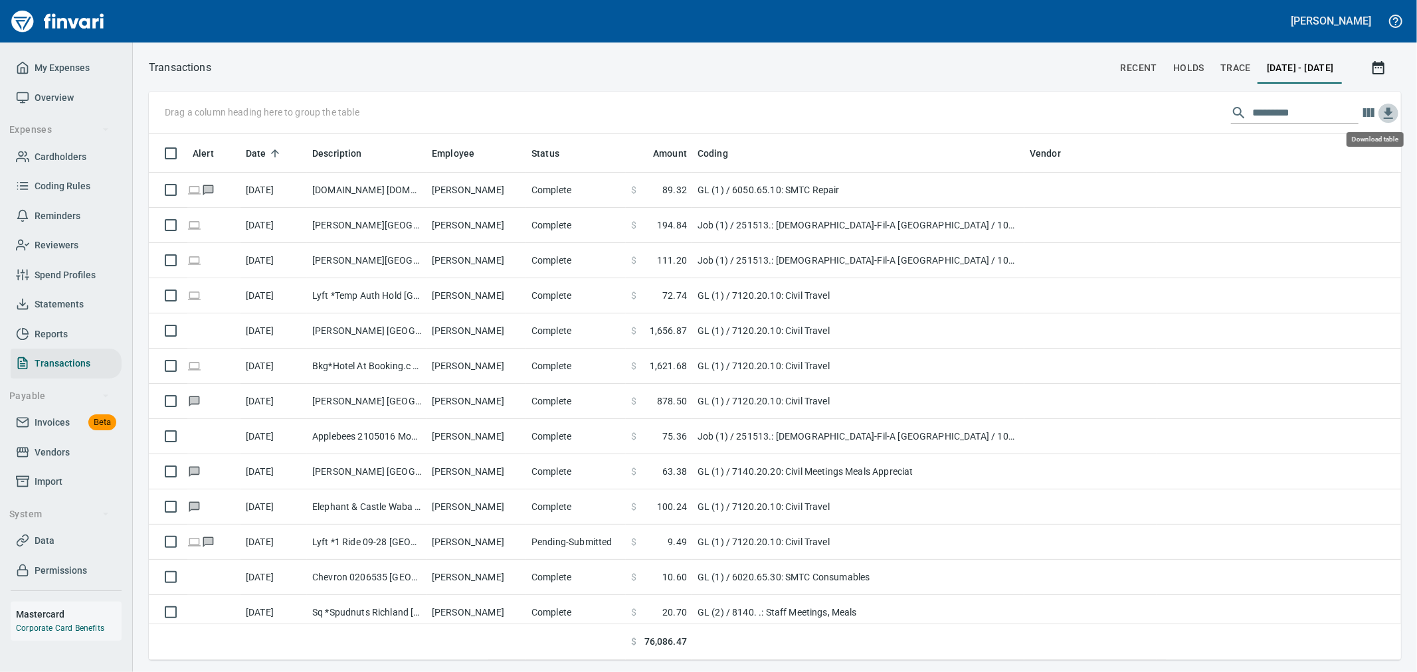
click at [1391, 114] on icon "button" at bounding box center [1389, 114] width 16 height 16
